Goal: Information Seeking & Learning: Learn about a topic

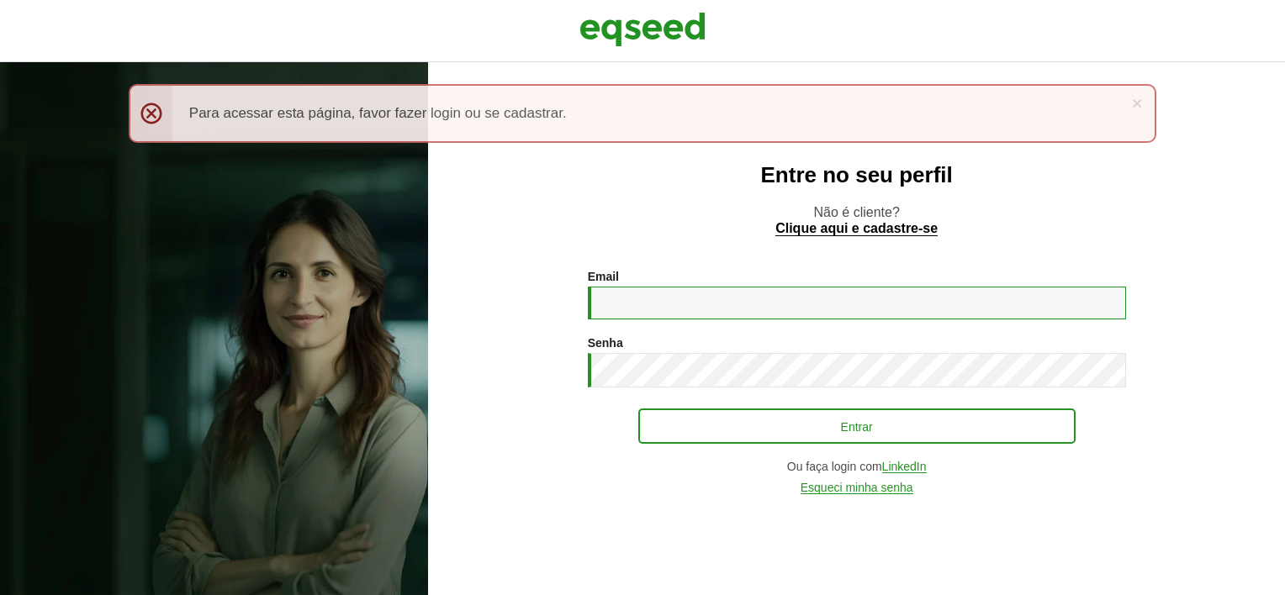
type input "**********"
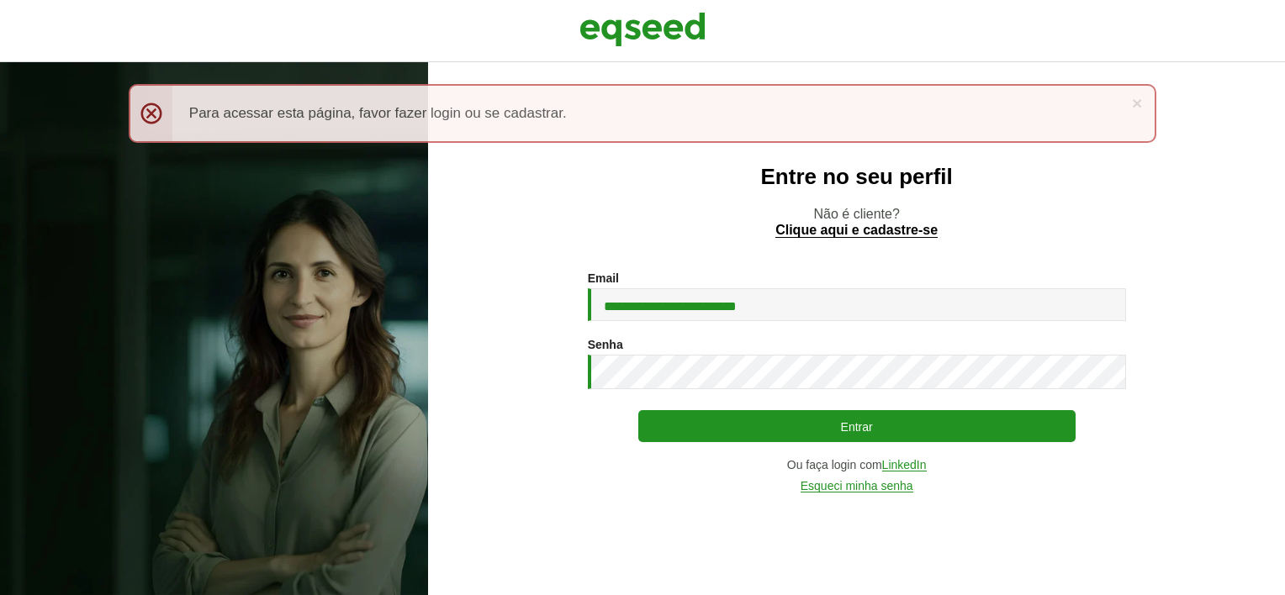
click at [941, 410] on div "**********" at bounding box center [857, 382] width 538 height 221
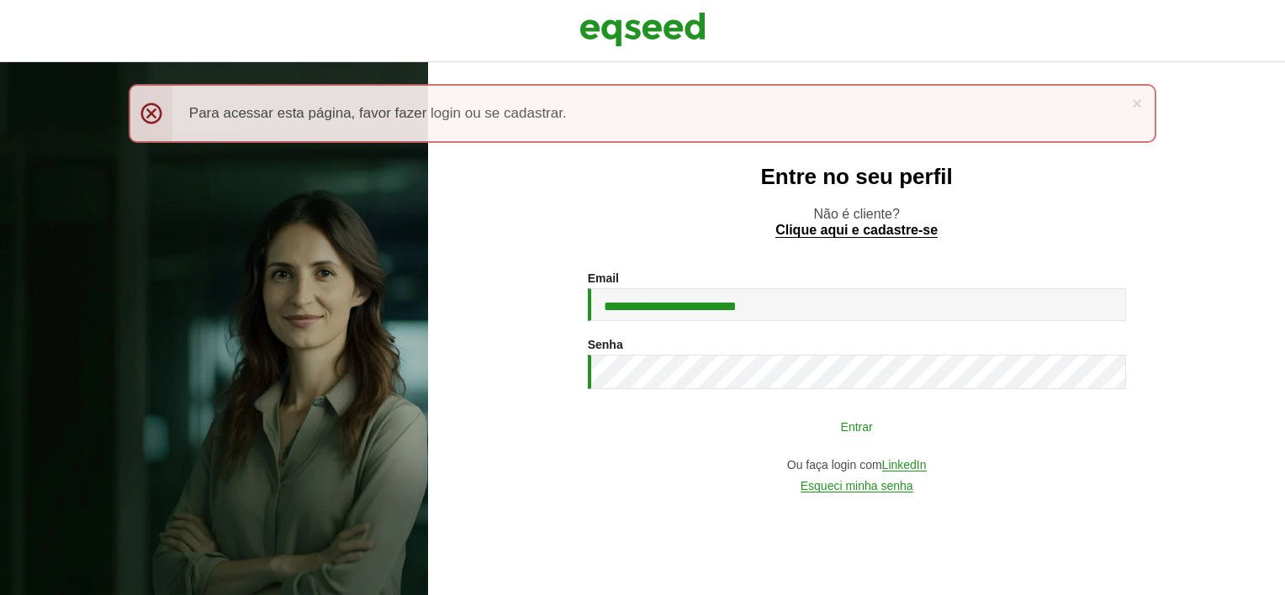
click at [812, 426] on button "Entrar" at bounding box center [856, 426] width 437 height 32
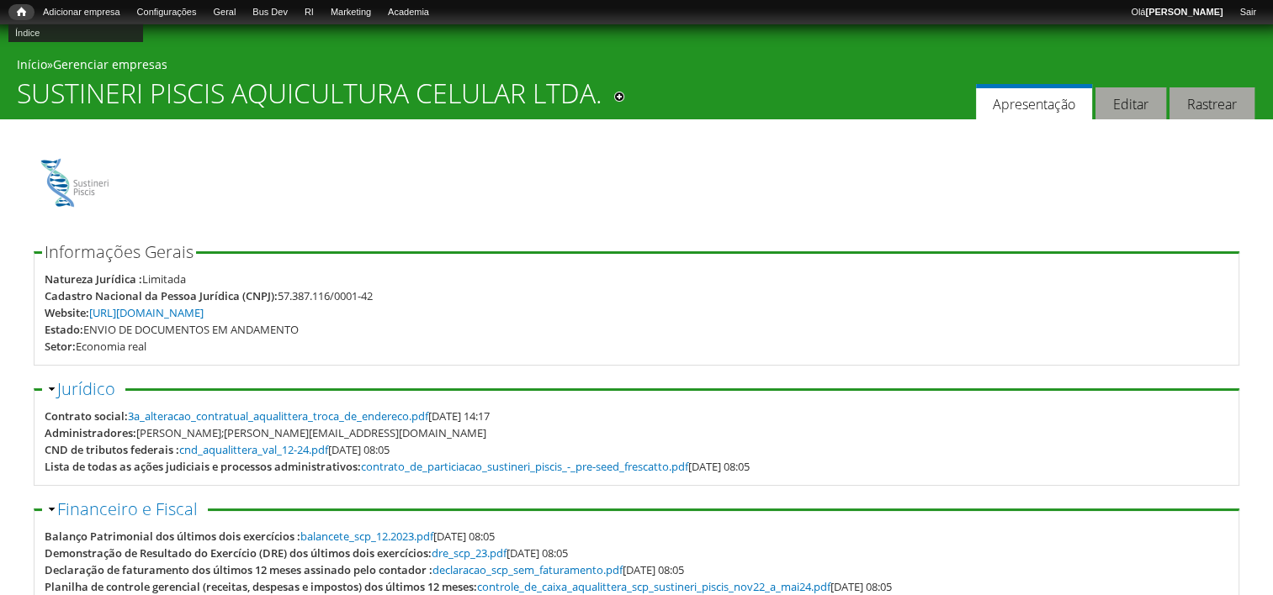
click at [19, 14] on span "Início" at bounding box center [21, 12] width 9 height 12
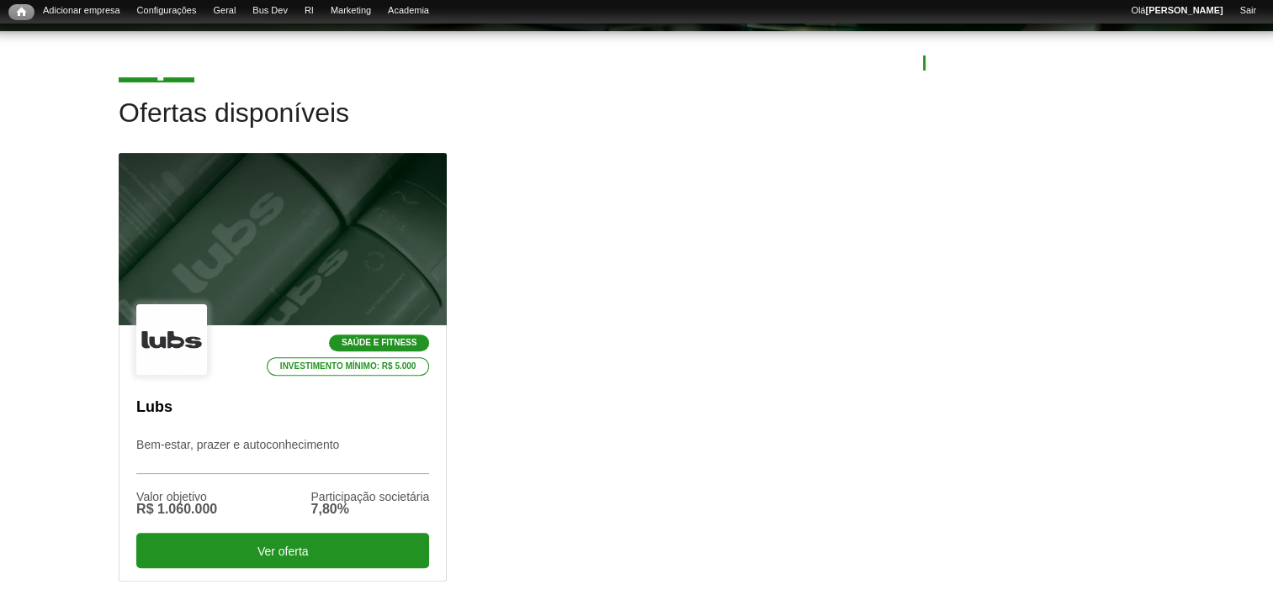
scroll to position [521, 0]
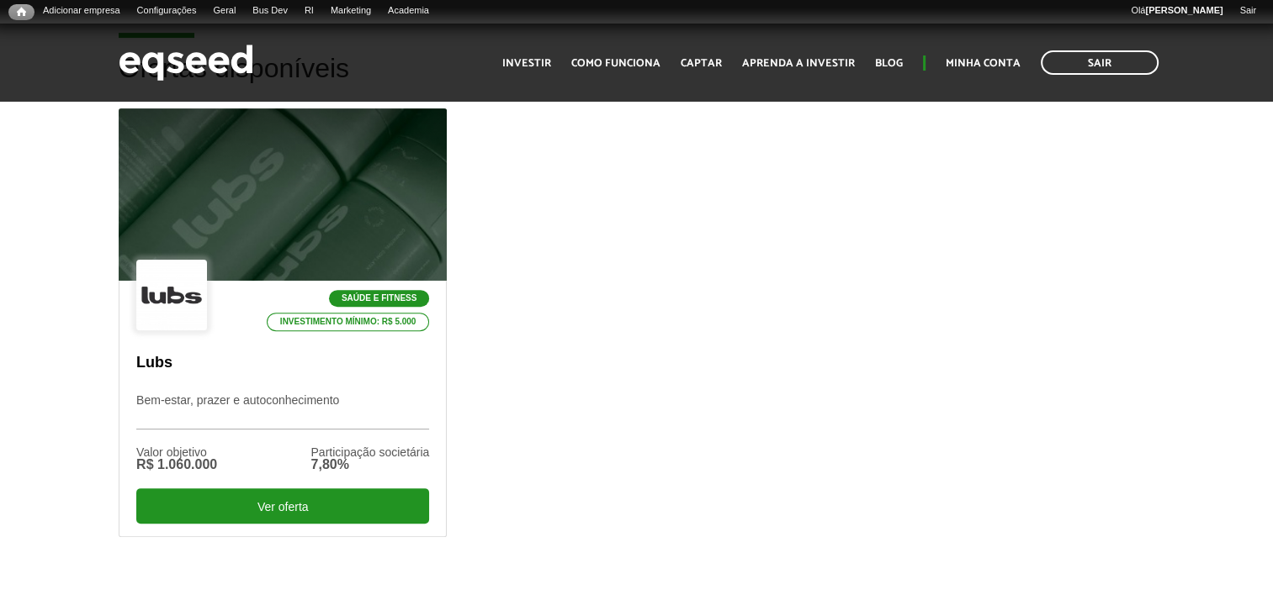
click at [495, 202] on div "Saúde e Fitness Investimento mínimo: R$ 5.000 Lubs Bem-estar, prazer e autoconh…" at bounding box center [636, 348] width 1061 height 481
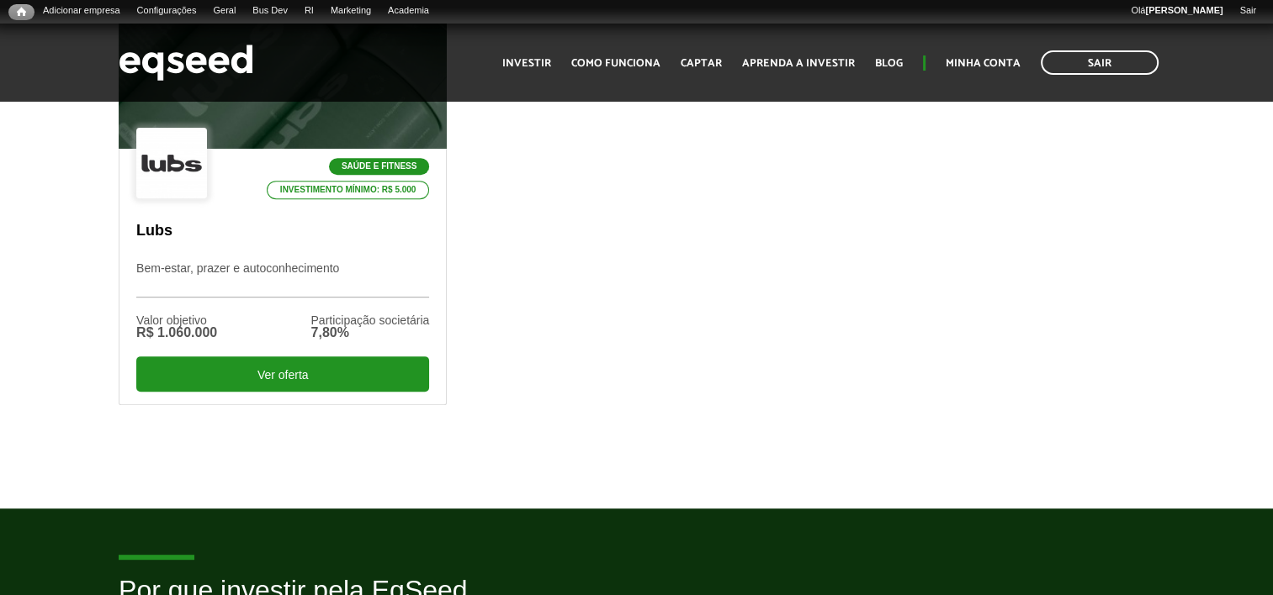
scroll to position [773, 0]
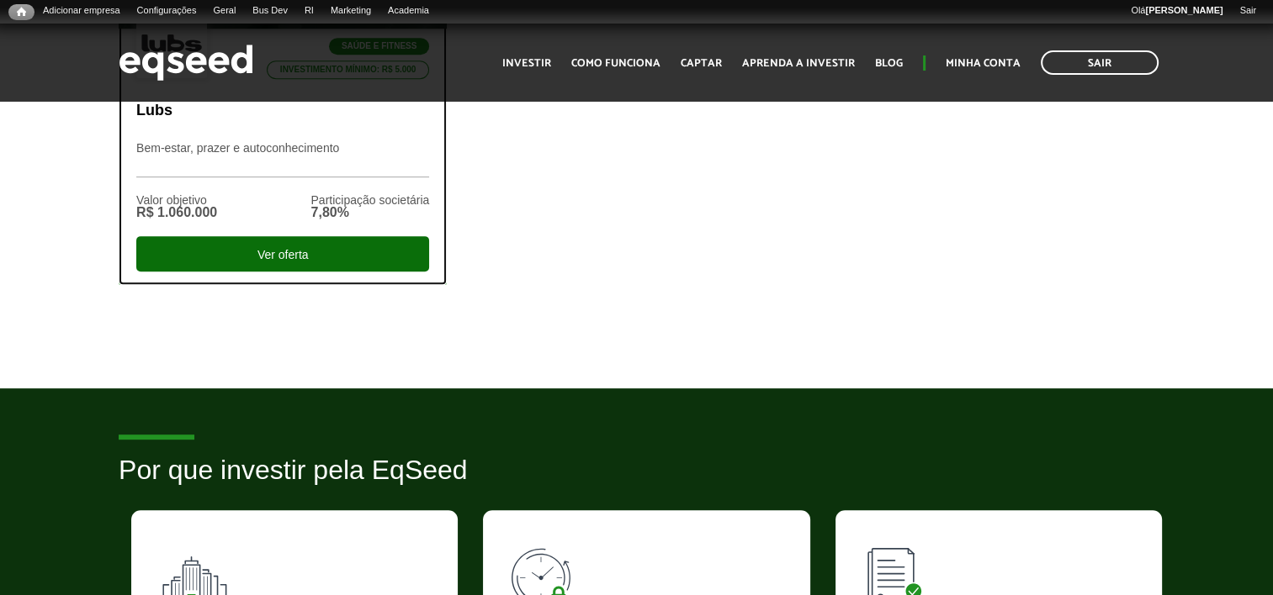
click at [293, 253] on div "Ver oferta" at bounding box center [282, 253] width 293 height 35
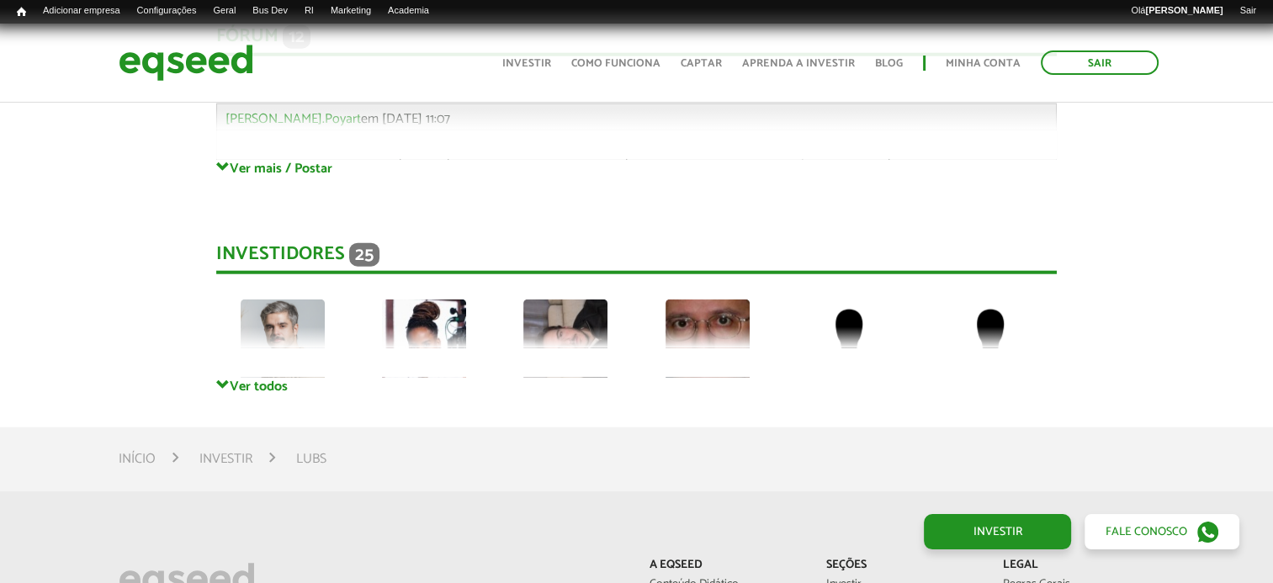
scroll to position [4205, 0]
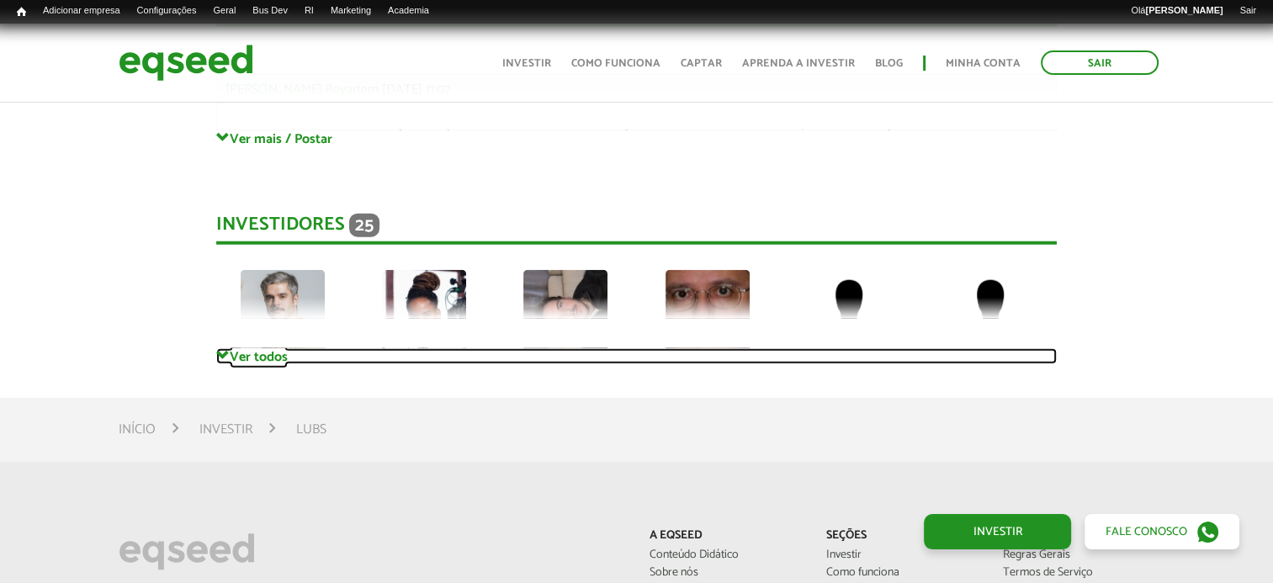
click at [272, 348] on link "Ver todos" at bounding box center [636, 356] width 840 height 16
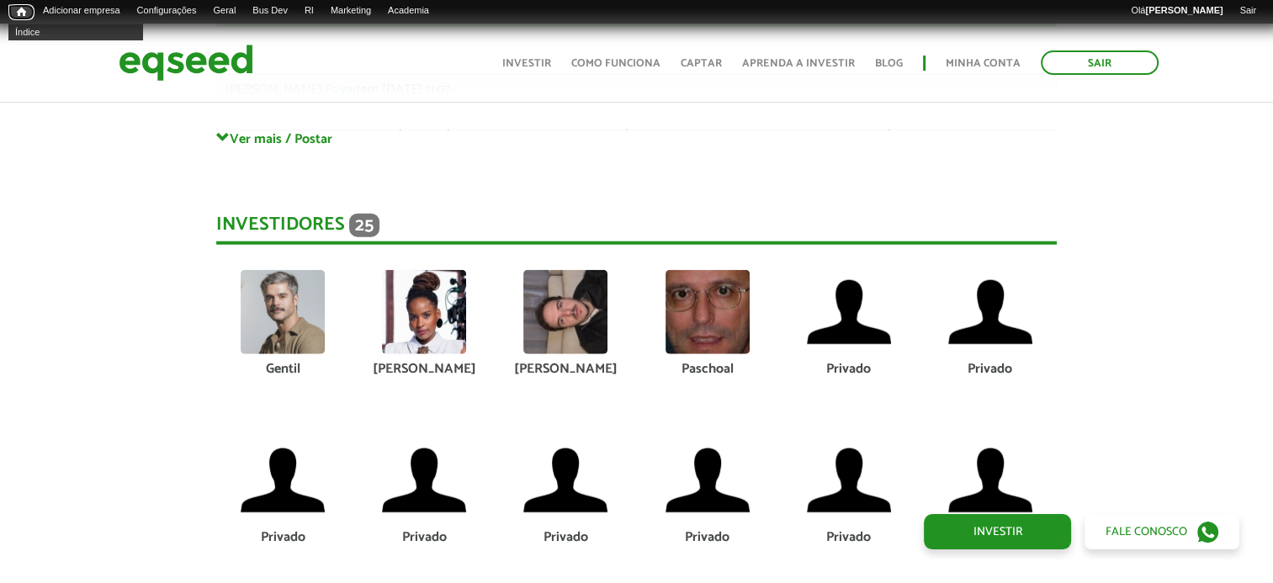
click at [13, 6] on link "Início" at bounding box center [21, 12] width 26 height 16
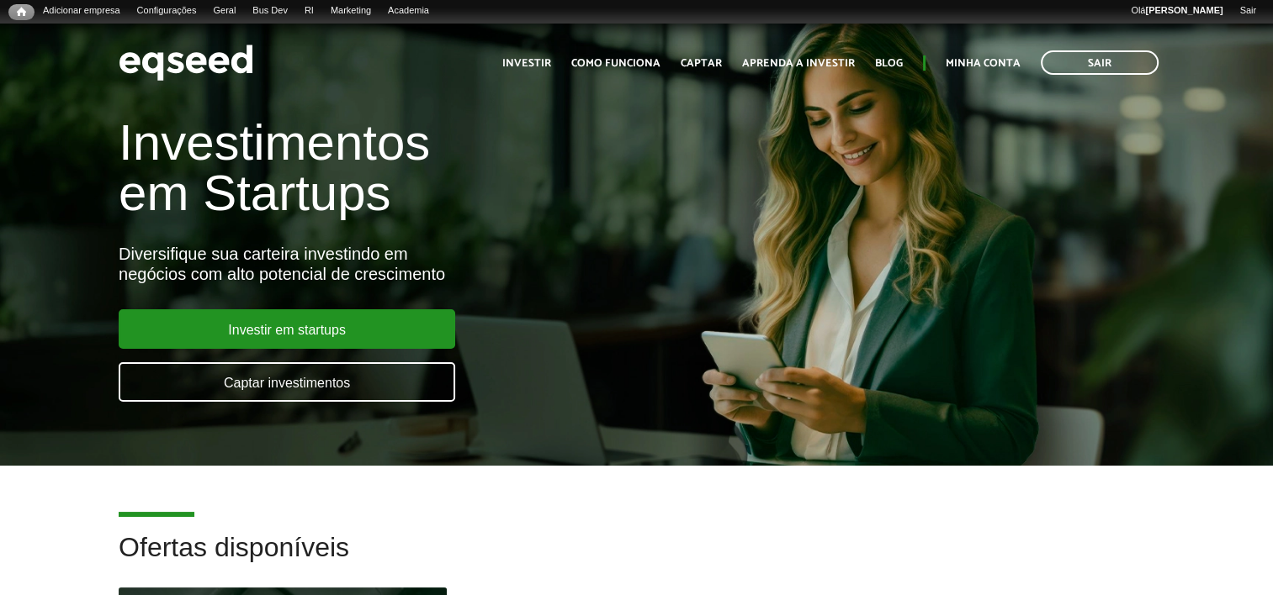
scroll to position [421, 0]
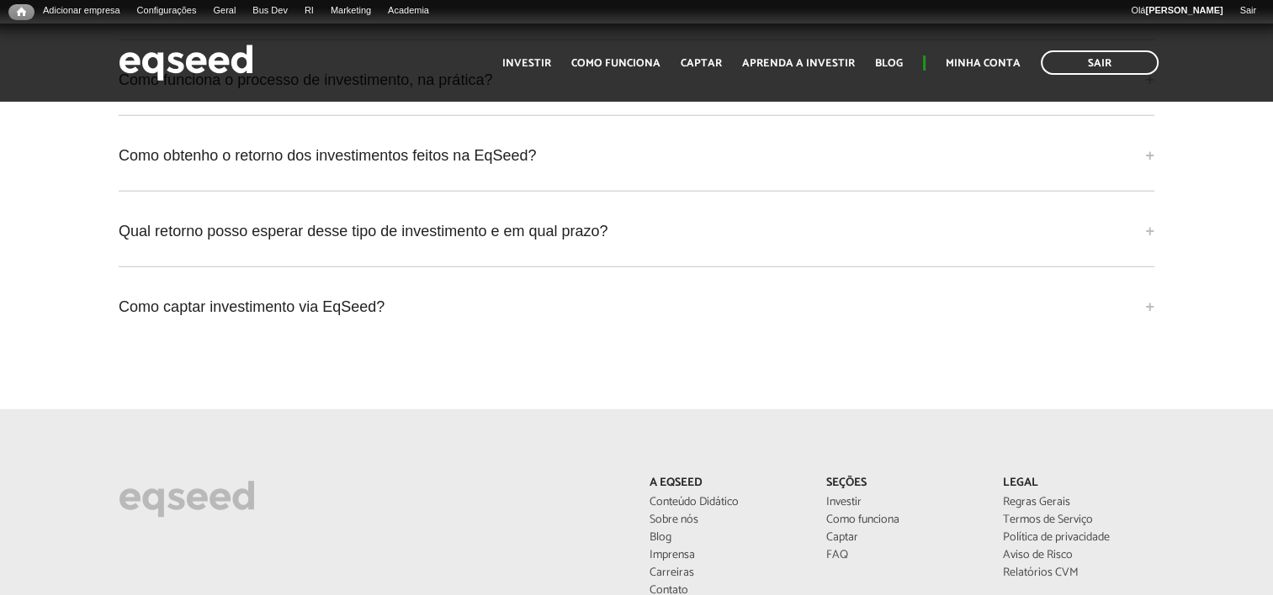
scroll to position [4604, 0]
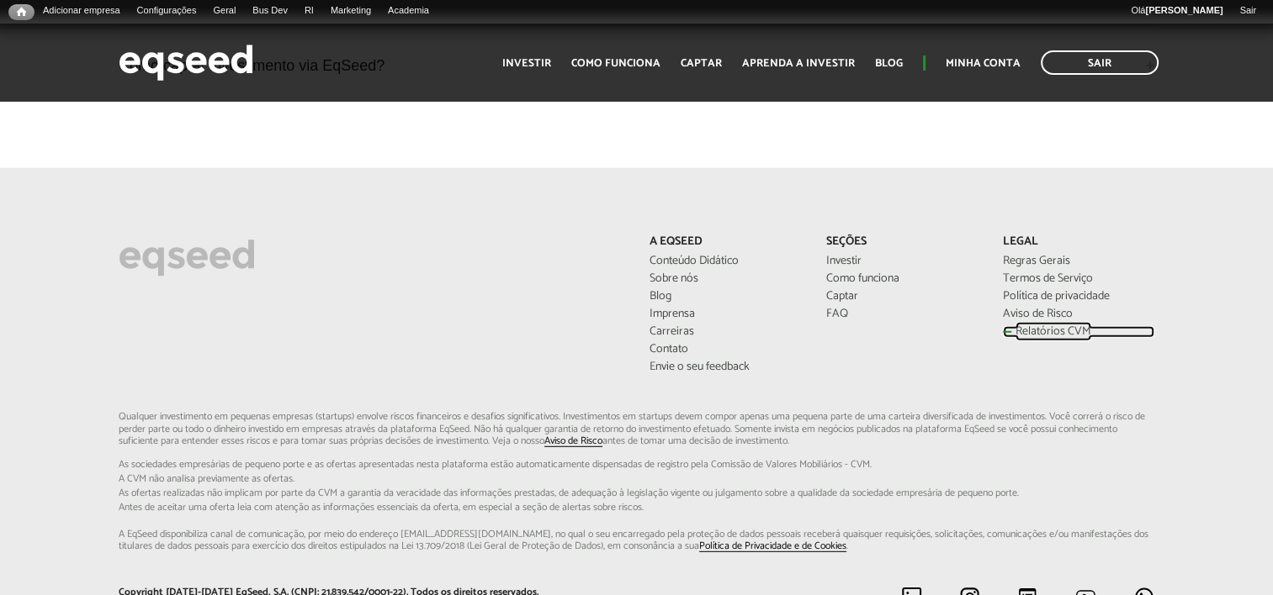
click at [1052, 326] on link "Relatórios CVM" at bounding box center [1078, 332] width 151 height 12
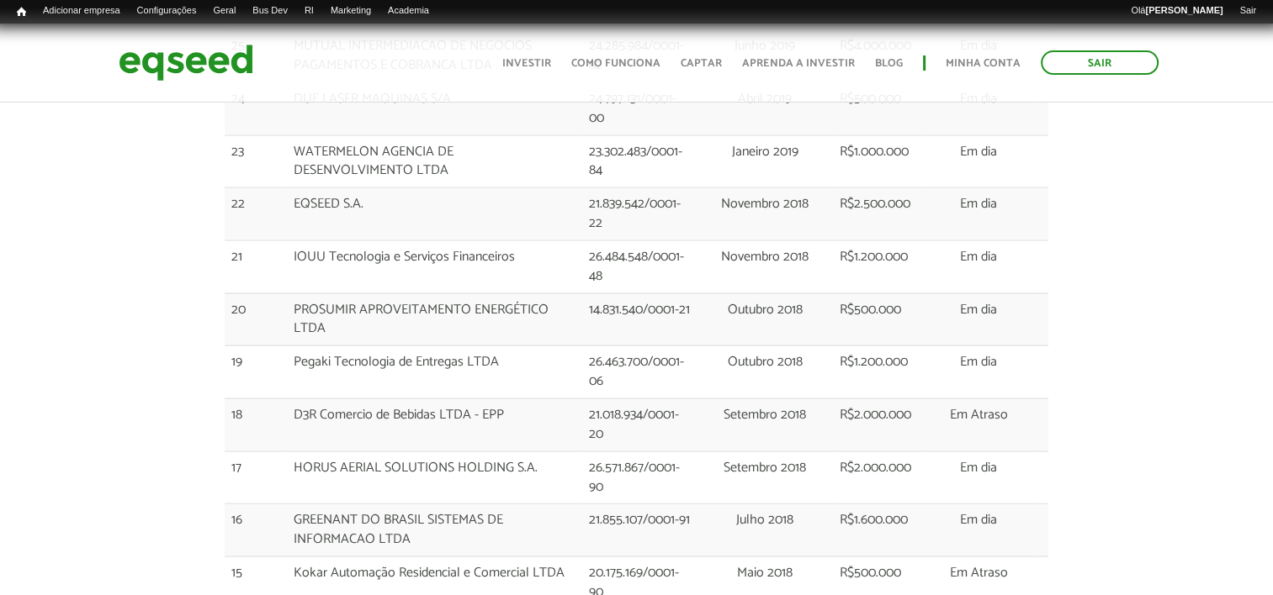
scroll to position [2944, 0]
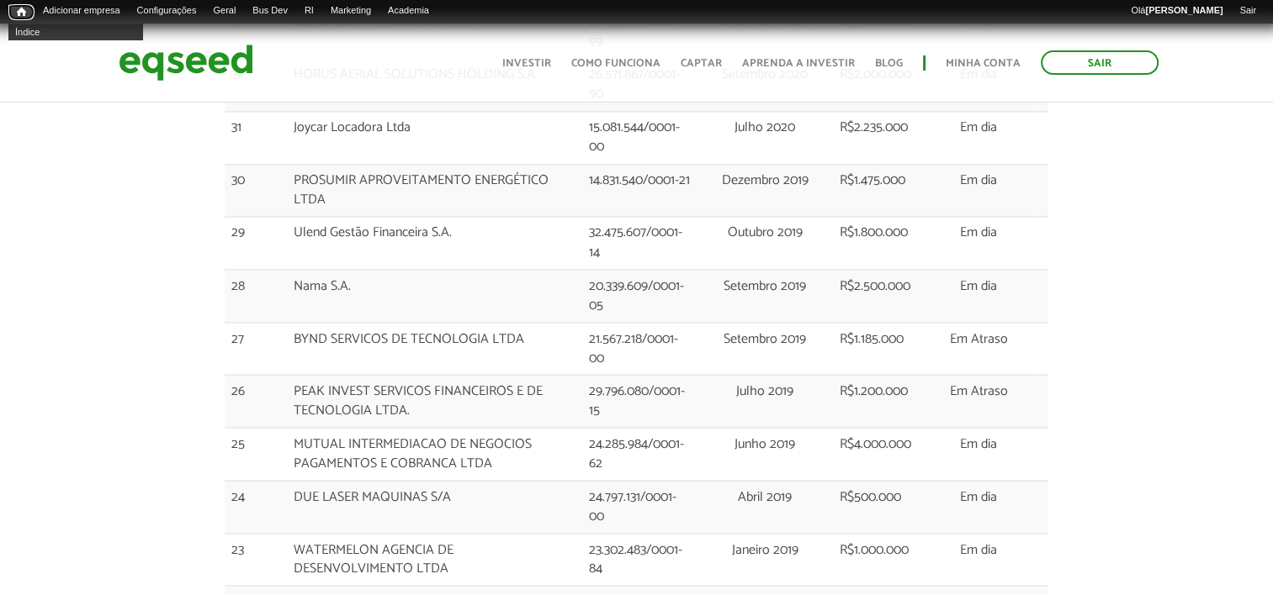
click at [23, 13] on span "Início" at bounding box center [21, 12] width 9 height 12
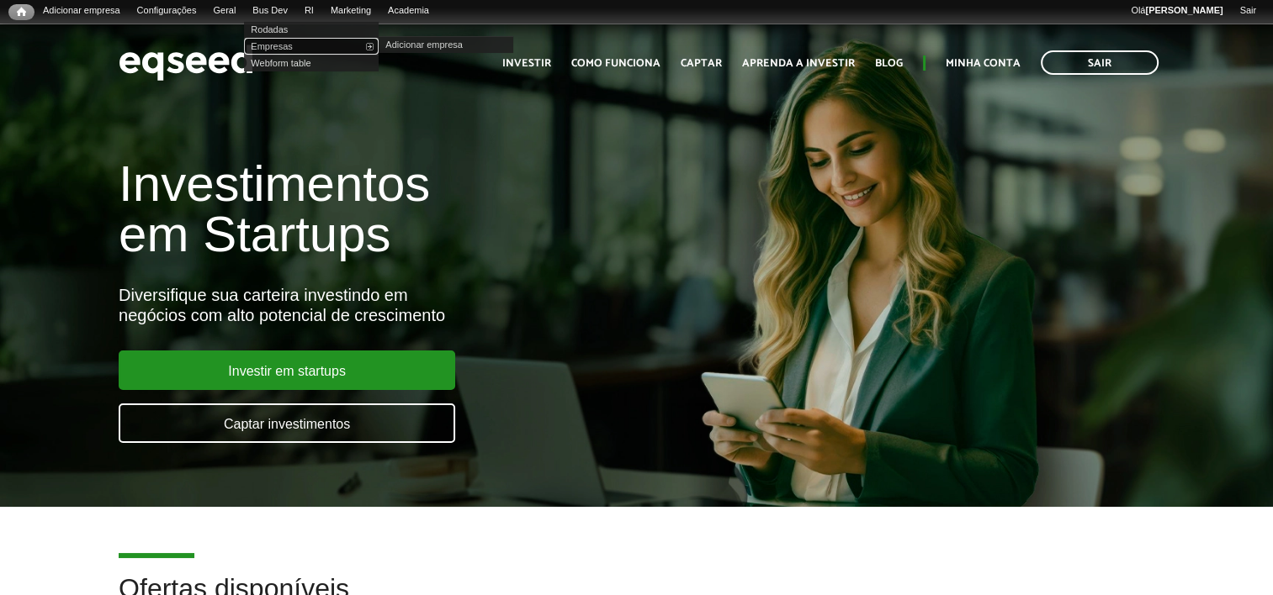
click at [291, 48] on link "Empresas" at bounding box center [311, 46] width 135 height 17
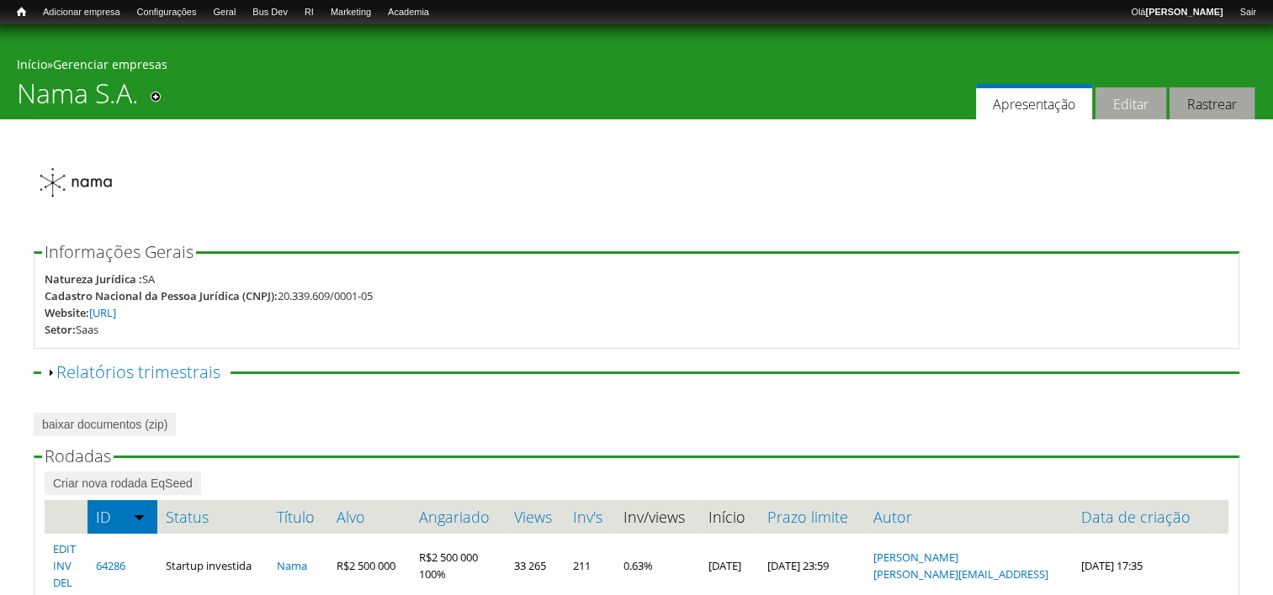
click at [1130, 110] on link "Editar" at bounding box center [1130, 103] width 71 height 33
